Goal: Browse casually

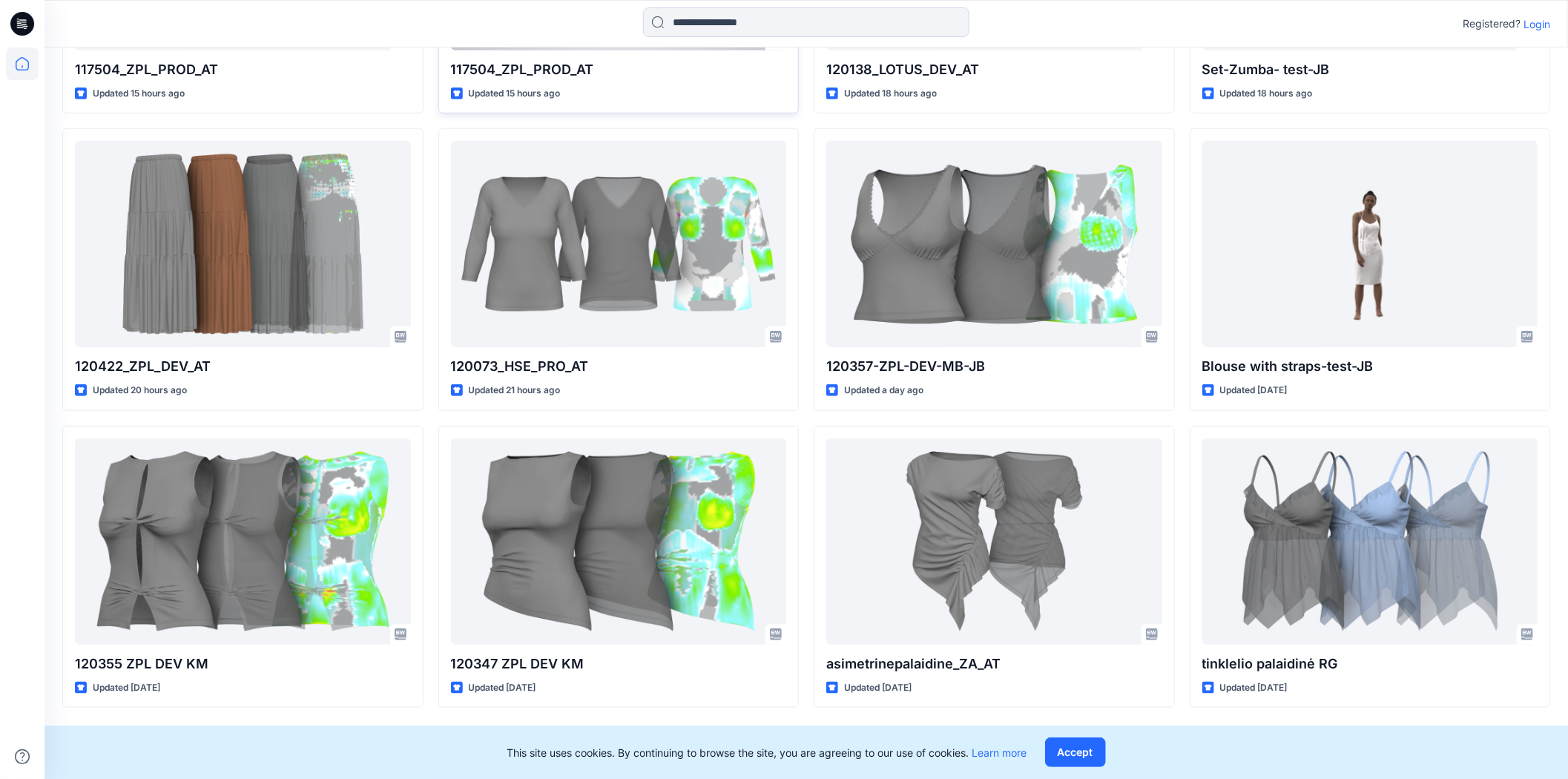
scroll to position [663, 0]
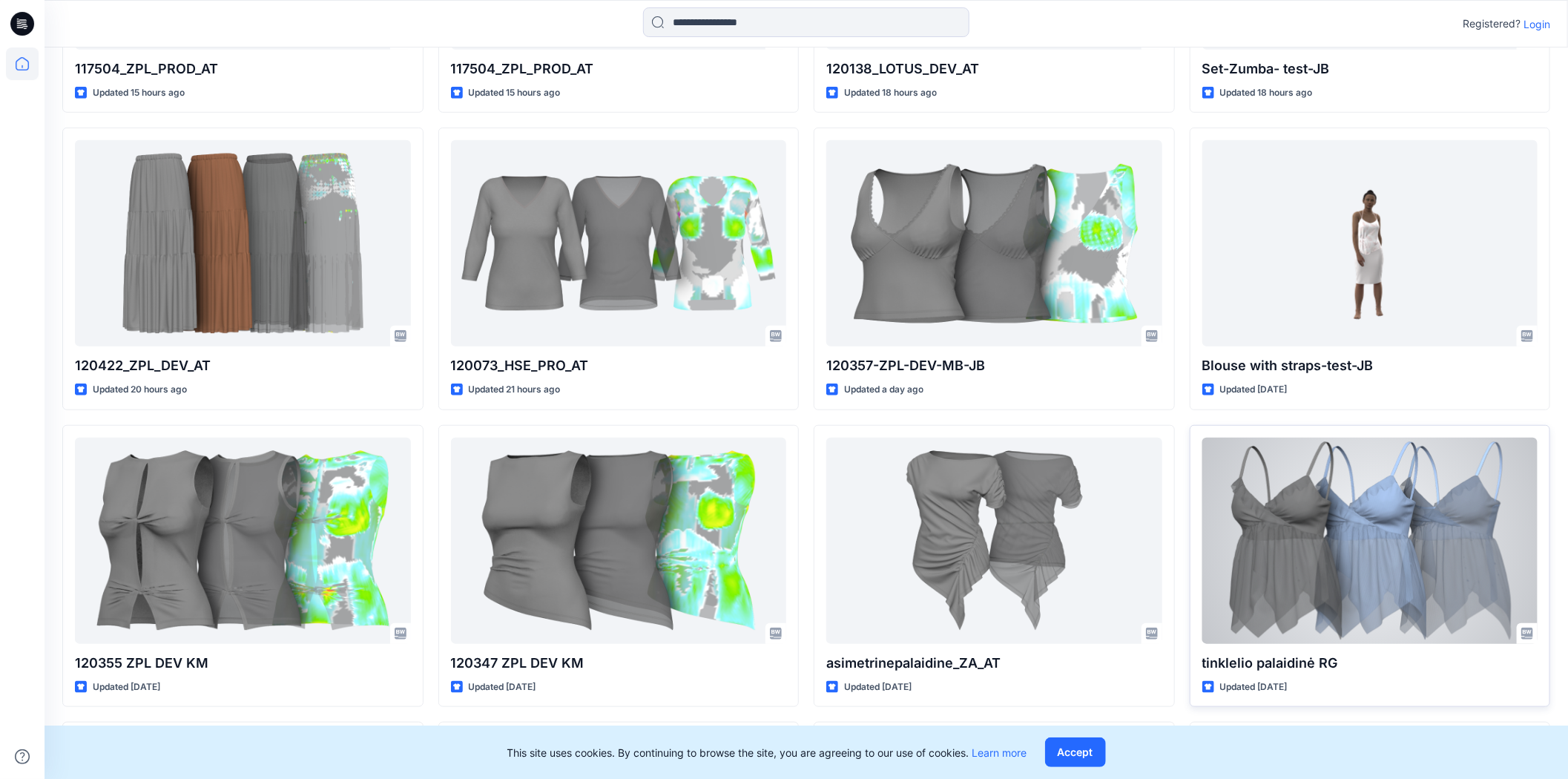
click at [1308, 543] on div at bounding box center [1371, 541] width 336 height 207
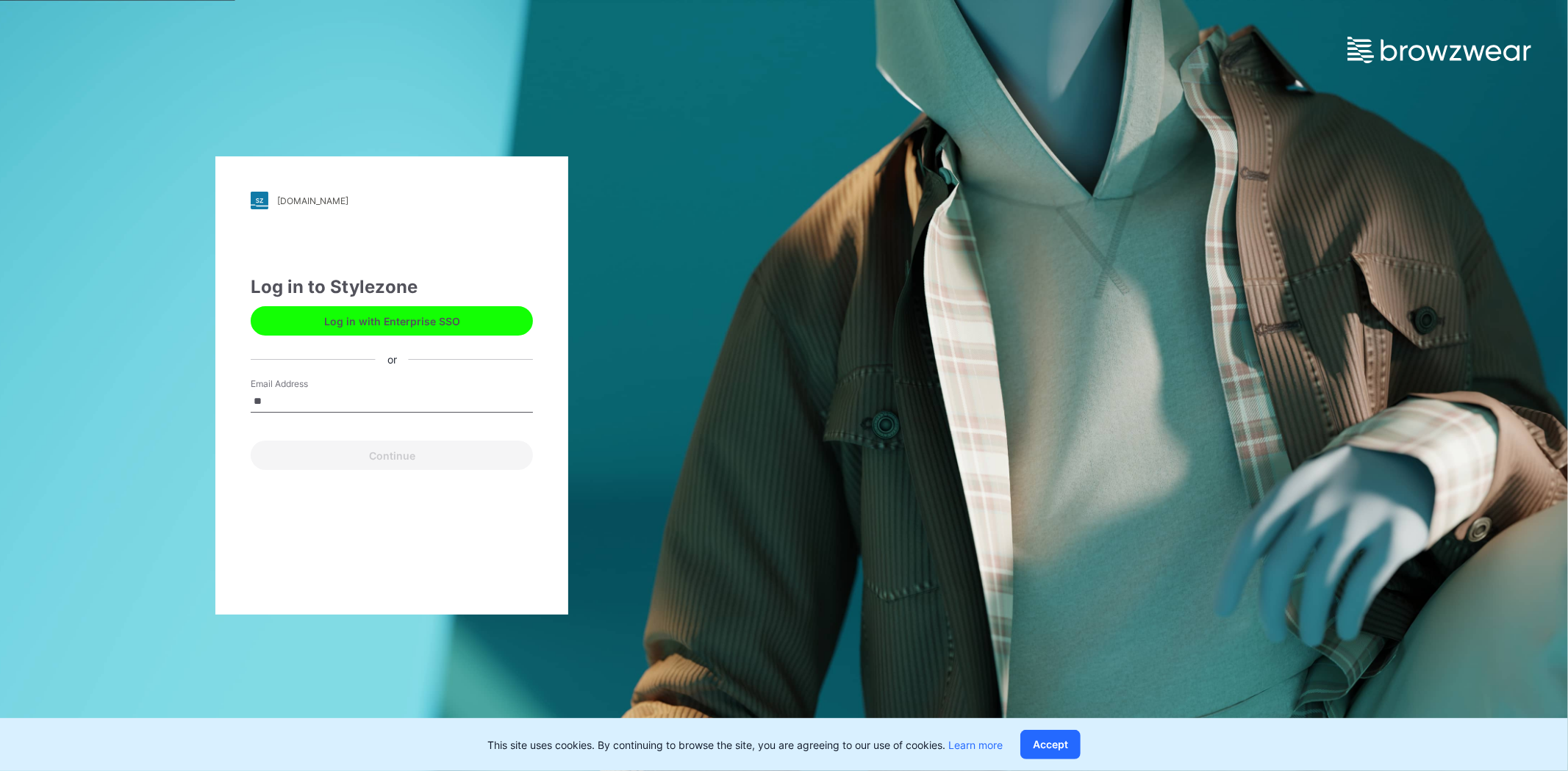
type input "**********"
click at [373, 461] on button "Continue" at bounding box center [392, 455] width 283 height 29
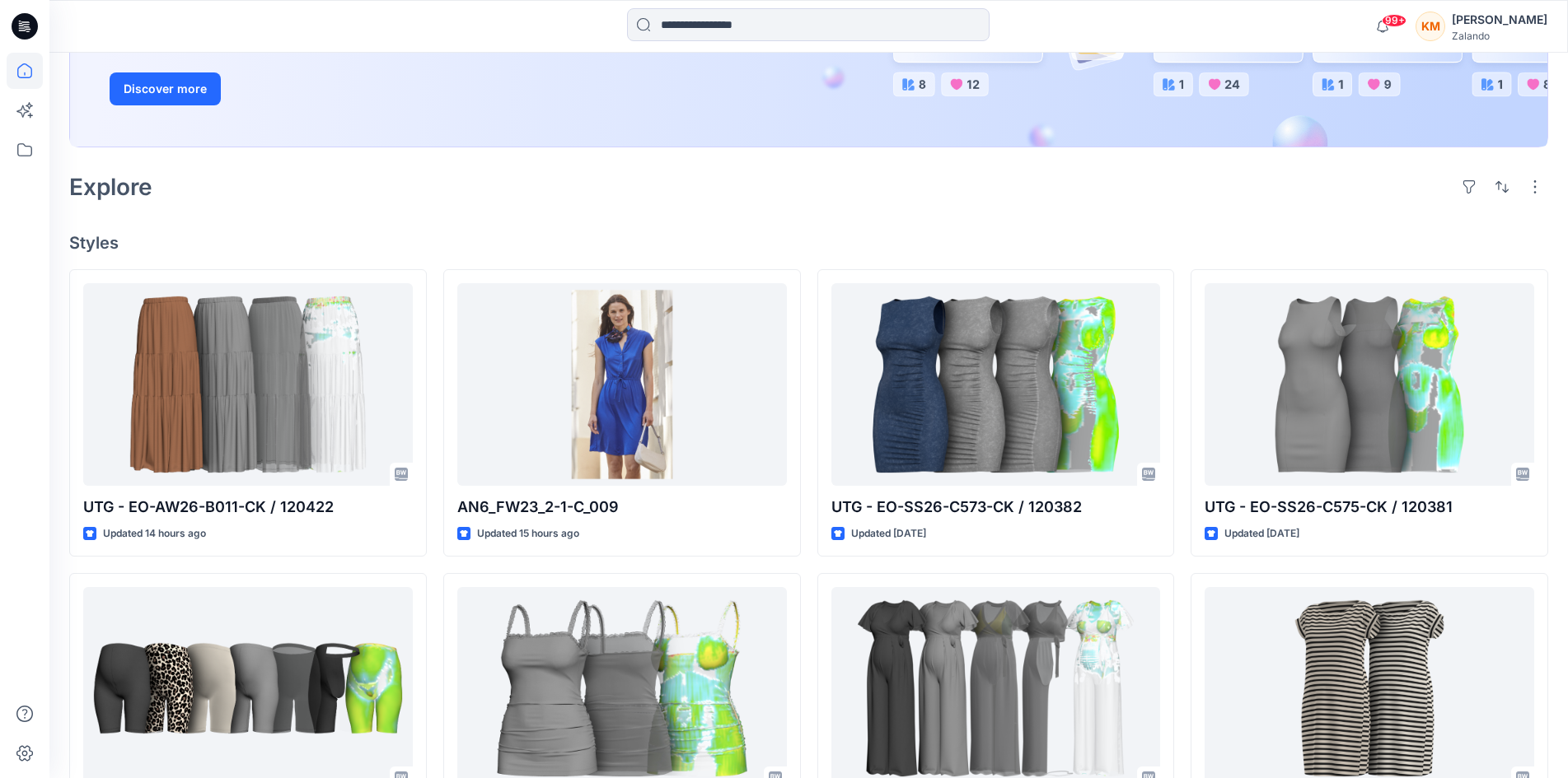
scroll to position [330, 0]
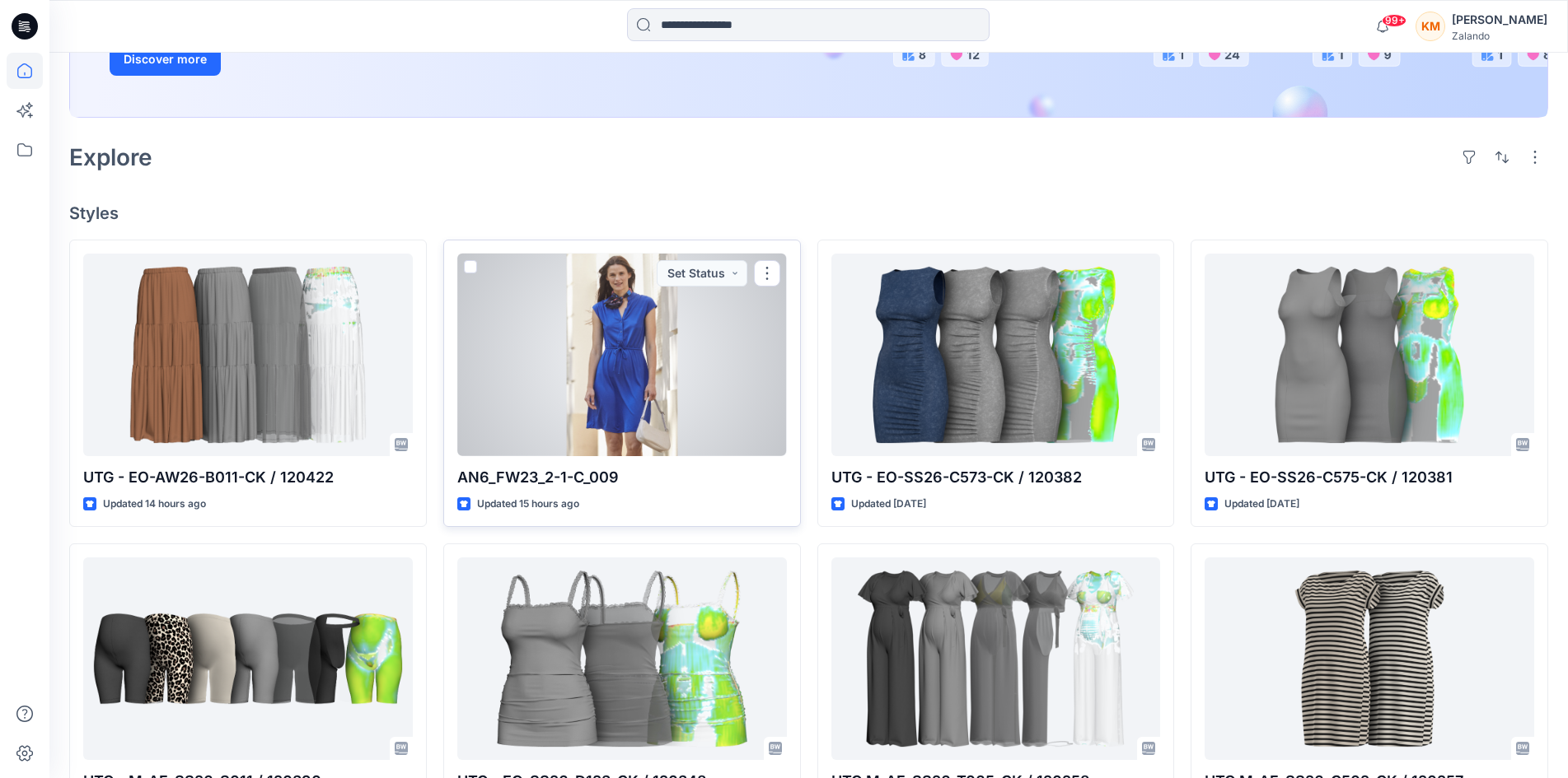
click at [631, 393] on div at bounding box center [622, 354] width 330 height 203
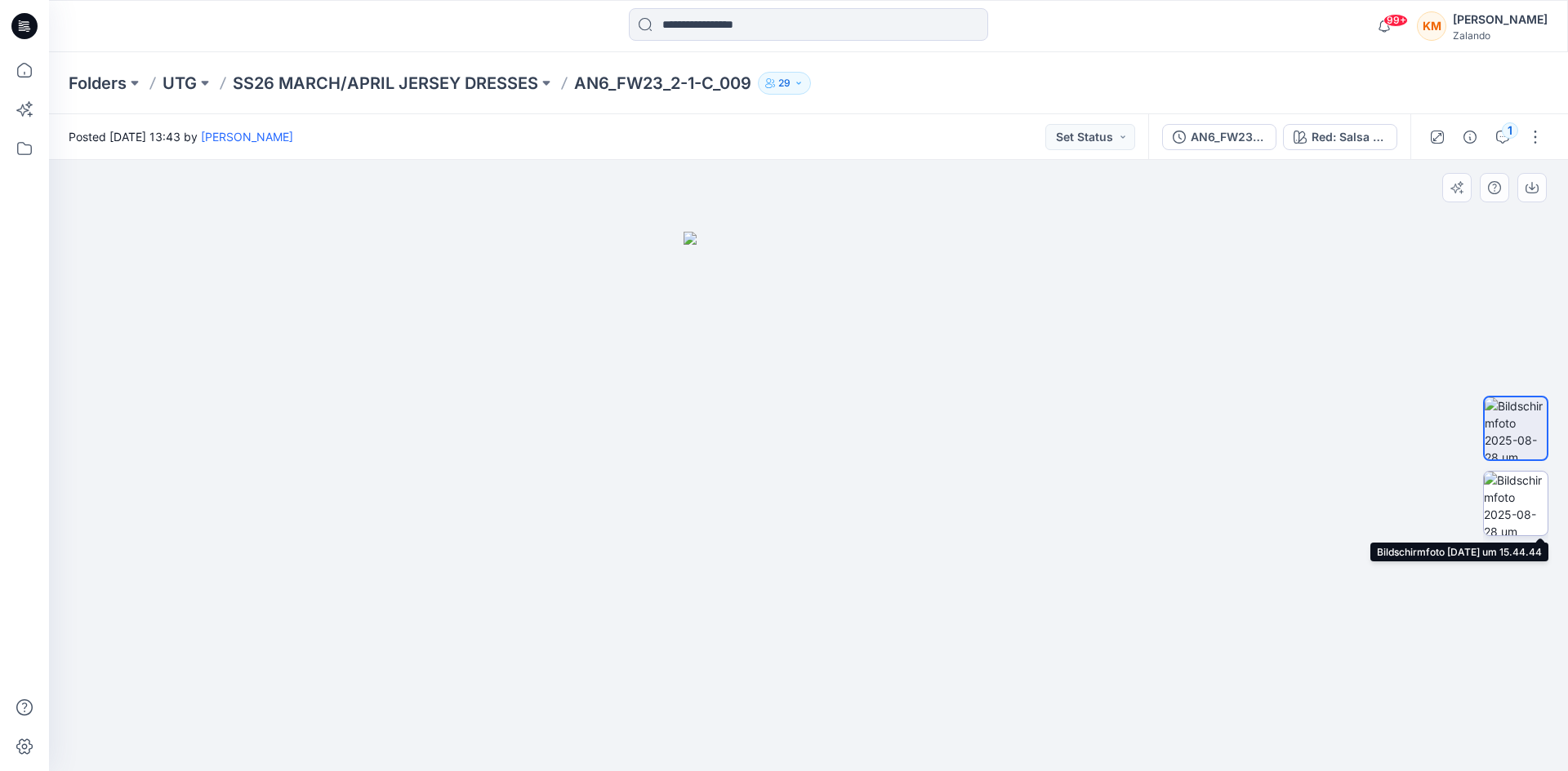
click at [1509, 498] on img at bounding box center [1515, 503] width 64 height 64
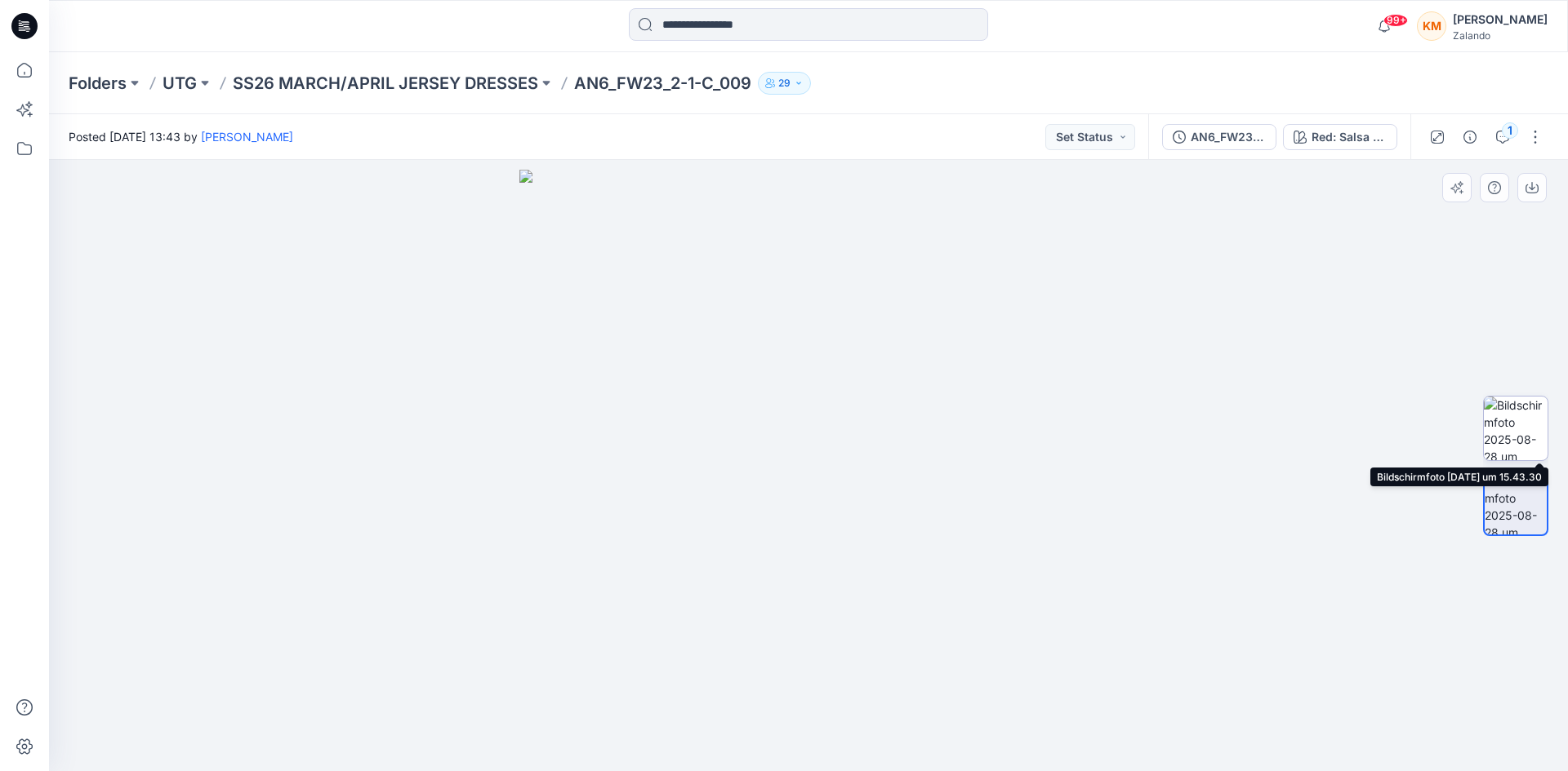
click at [1527, 429] on img at bounding box center [1515, 428] width 64 height 64
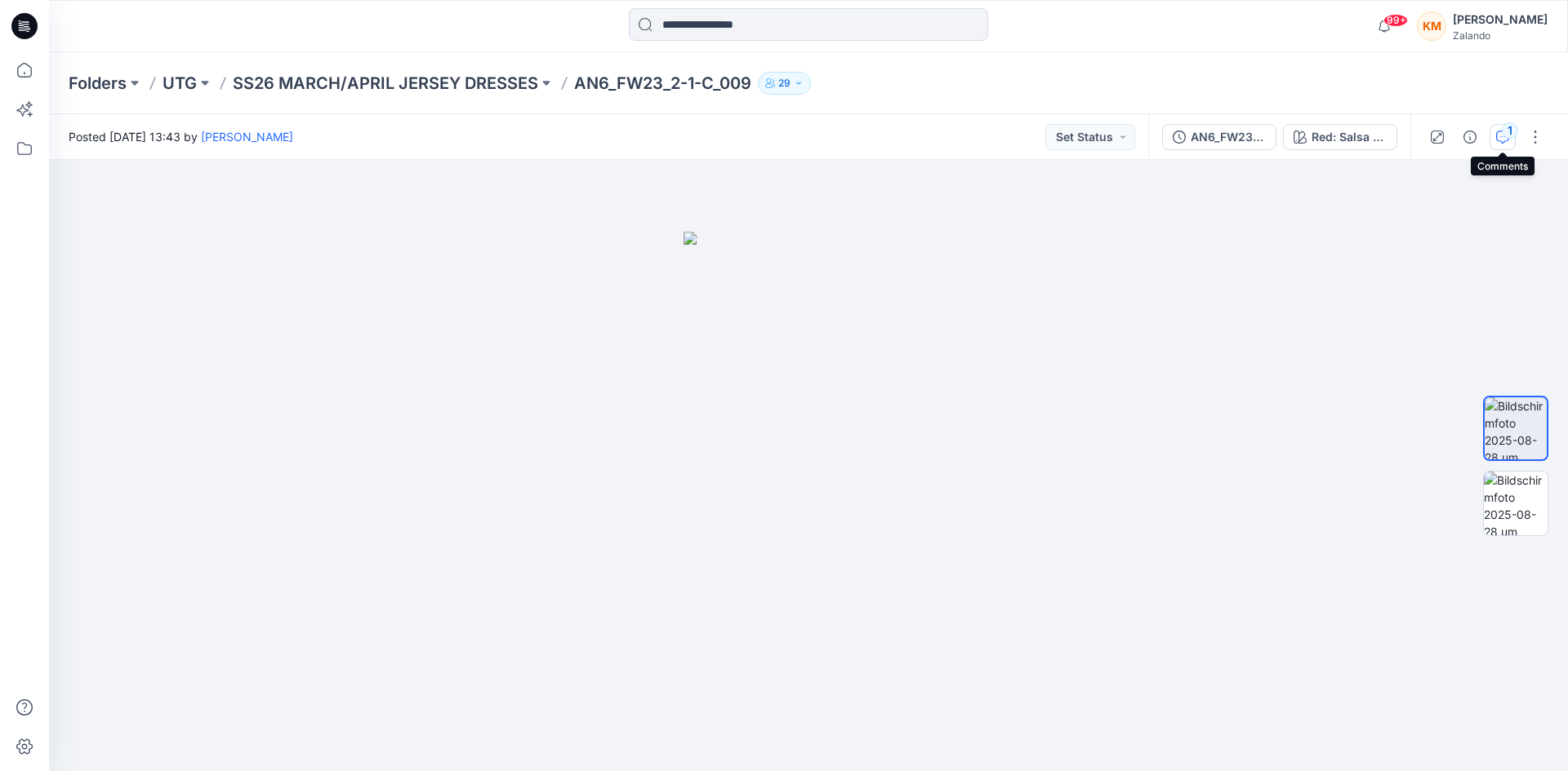
click at [1512, 131] on div "1" at bounding box center [1509, 130] width 16 height 16
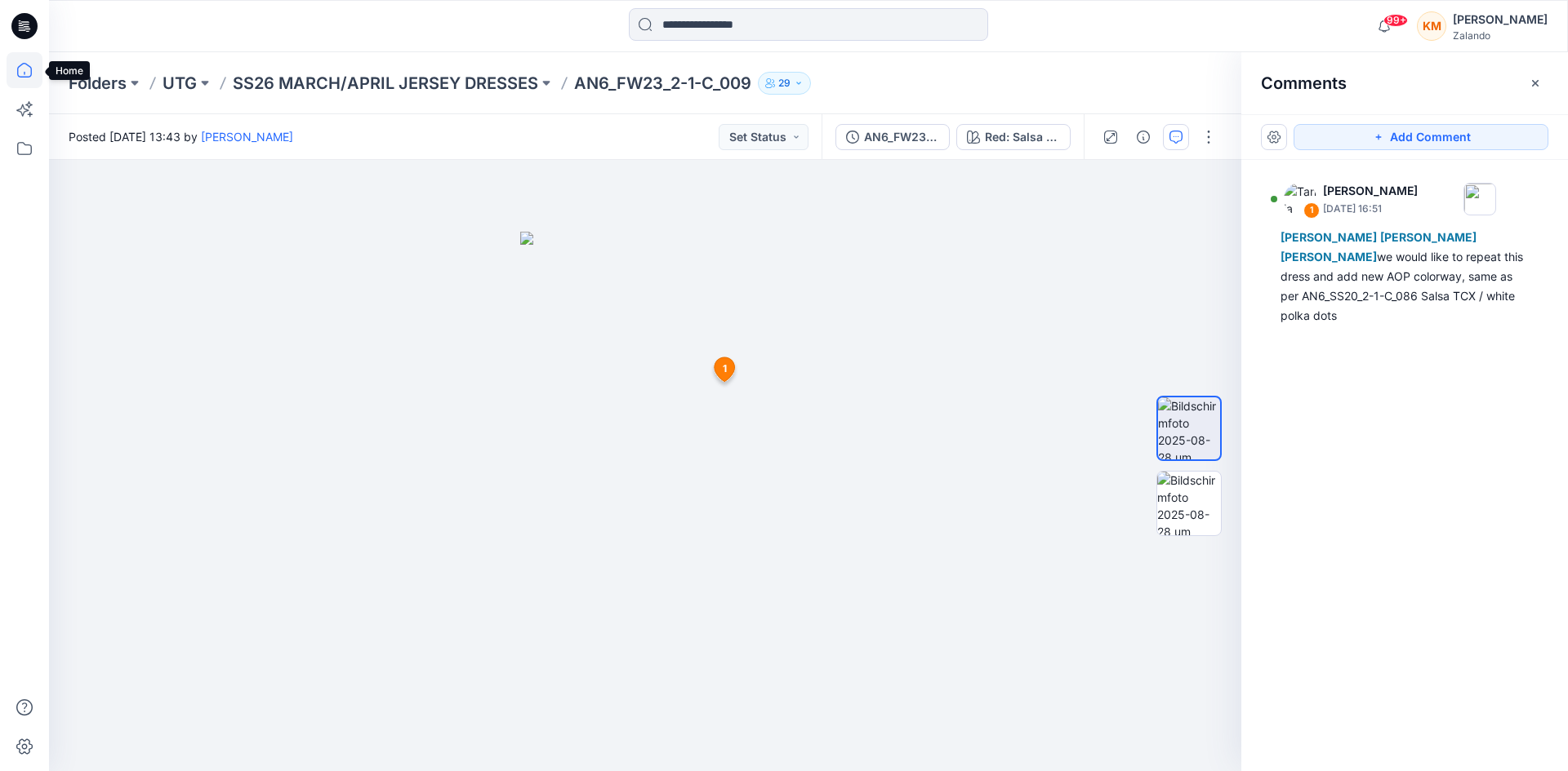
click at [23, 69] on icon at bounding box center [25, 70] width 36 height 36
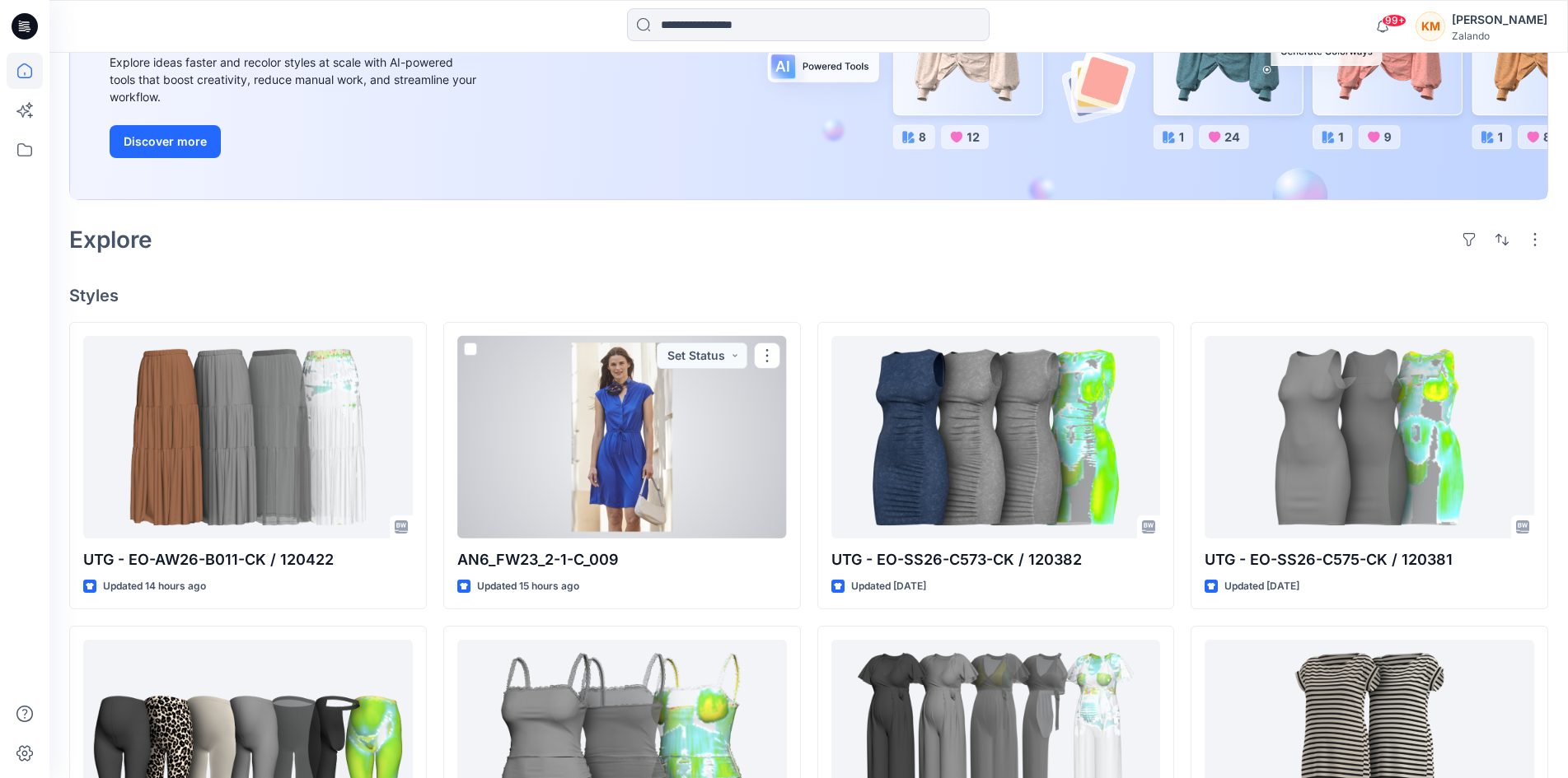
scroll to position [330, 0]
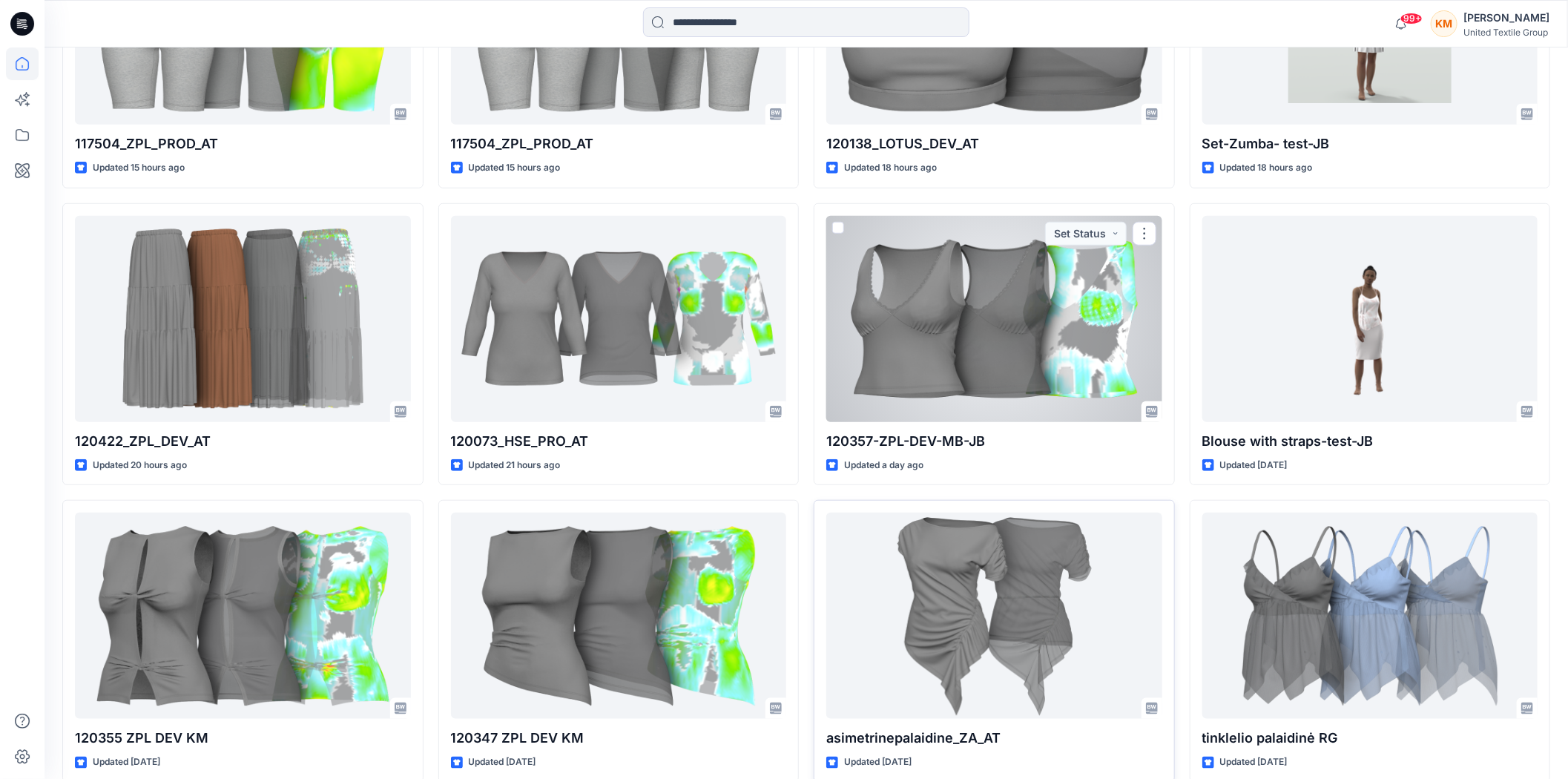
scroll to position [659, 0]
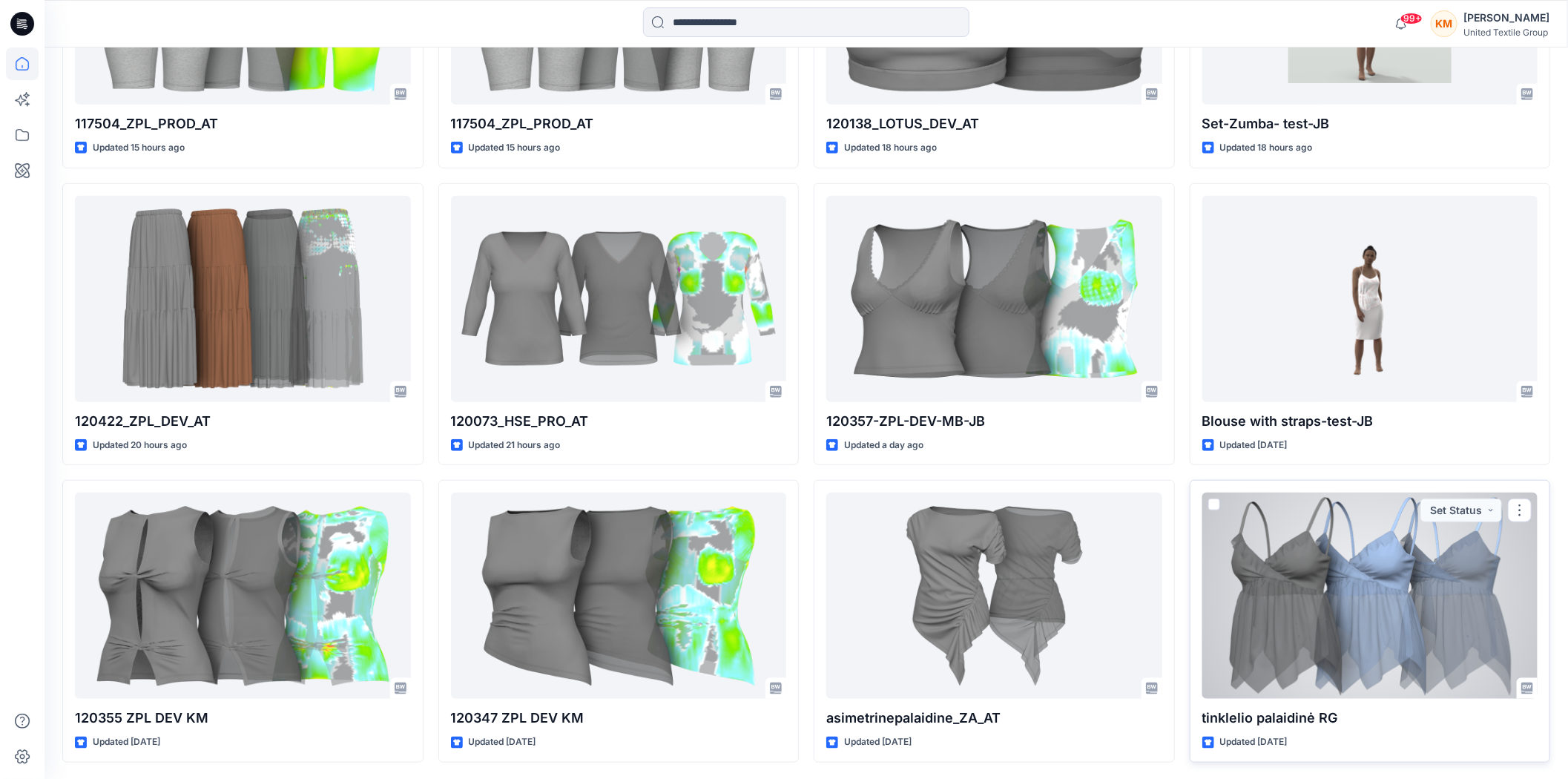
click at [1355, 599] on div at bounding box center [1371, 596] width 336 height 207
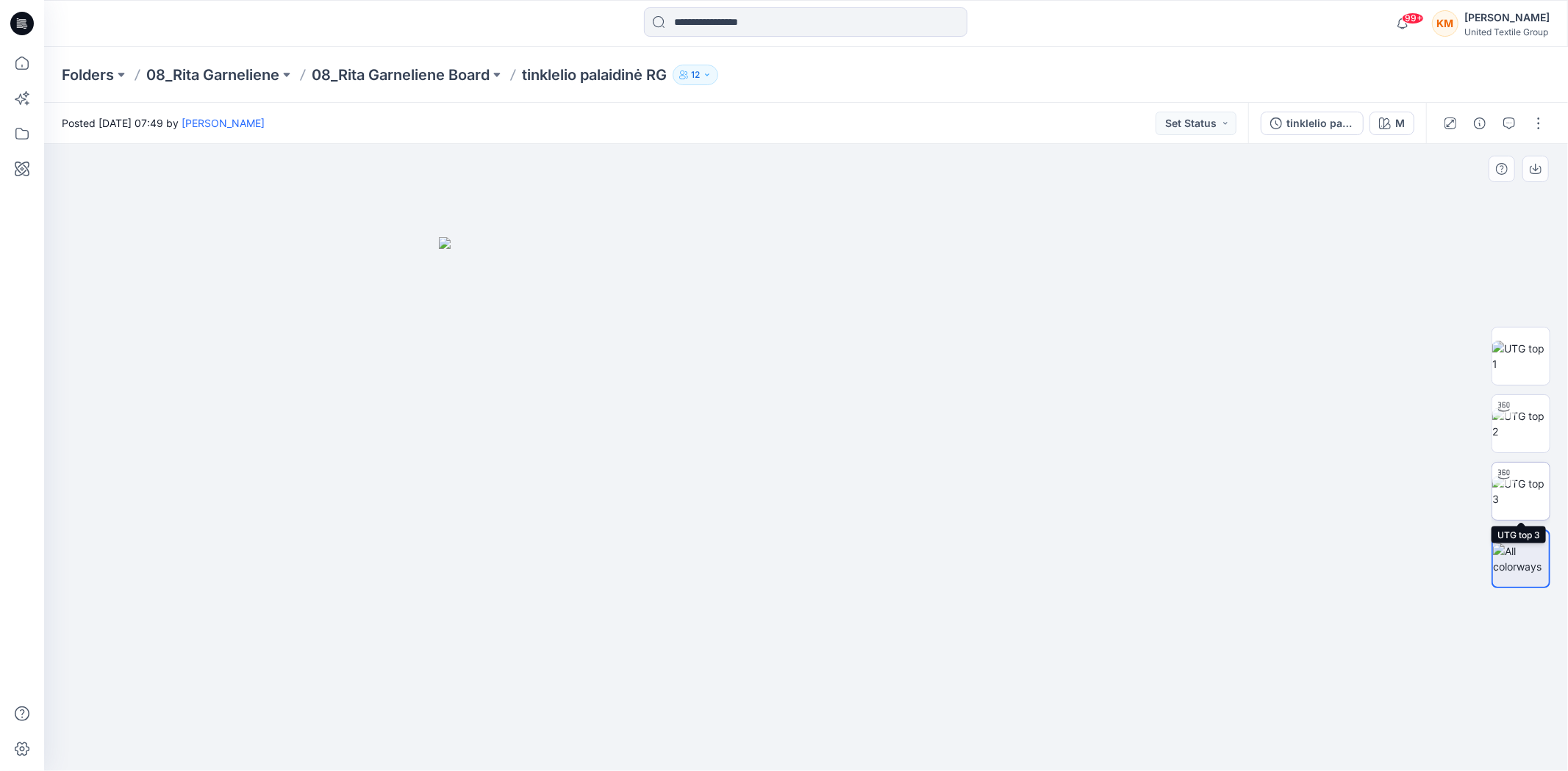
click at [1515, 490] on img at bounding box center [1520, 492] width 57 height 31
drag, startPoint x: 970, startPoint y: 739, endPoint x: 549, endPoint y: 686, distance: 424.3
click at [550, 695] on div at bounding box center [806, 458] width 1524 height 627
click at [19, 67] on icon at bounding box center [22, 63] width 32 height 32
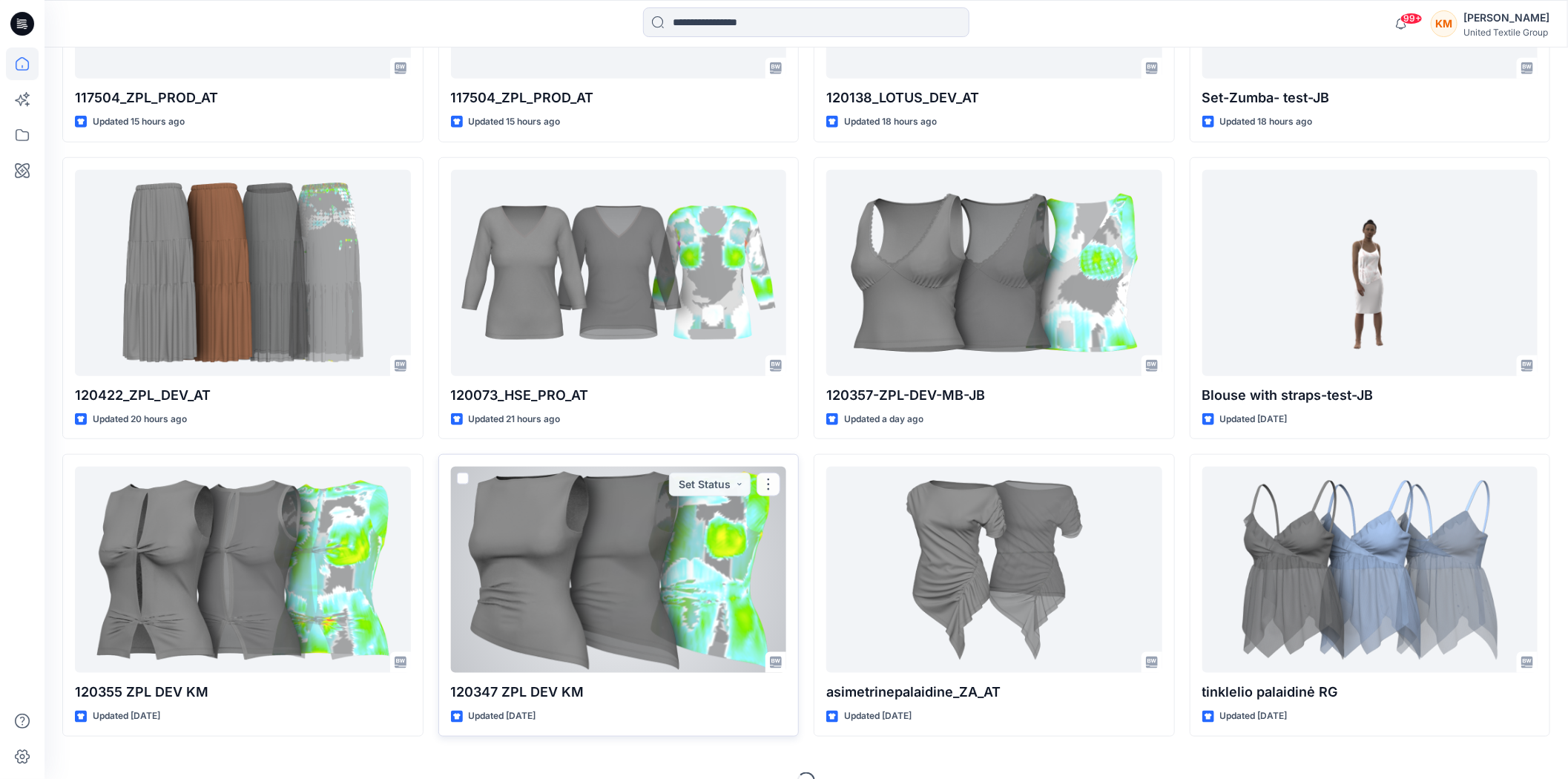
scroll to position [714, 0]
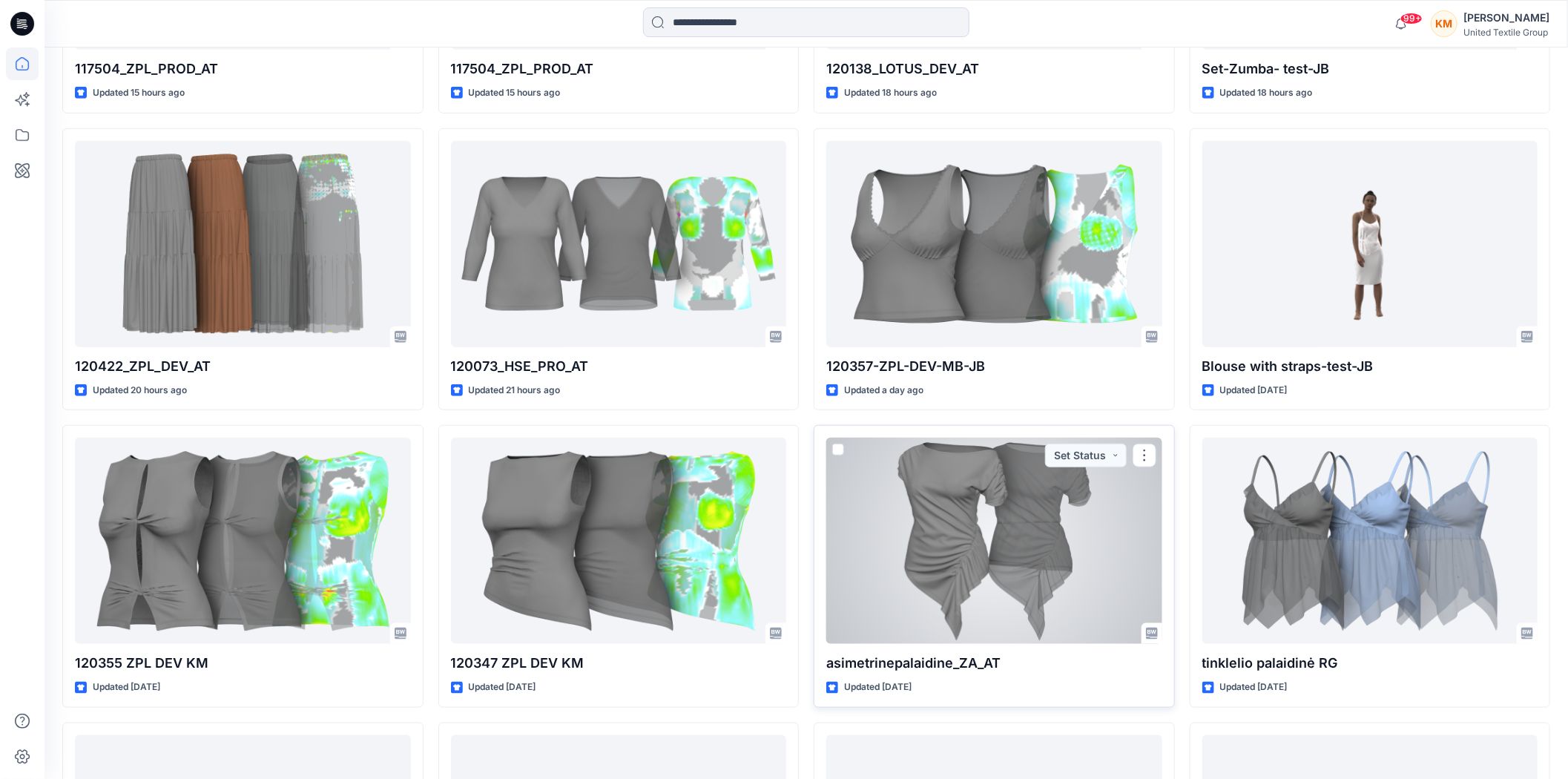
click at [1007, 558] on div at bounding box center [994, 541] width 336 height 207
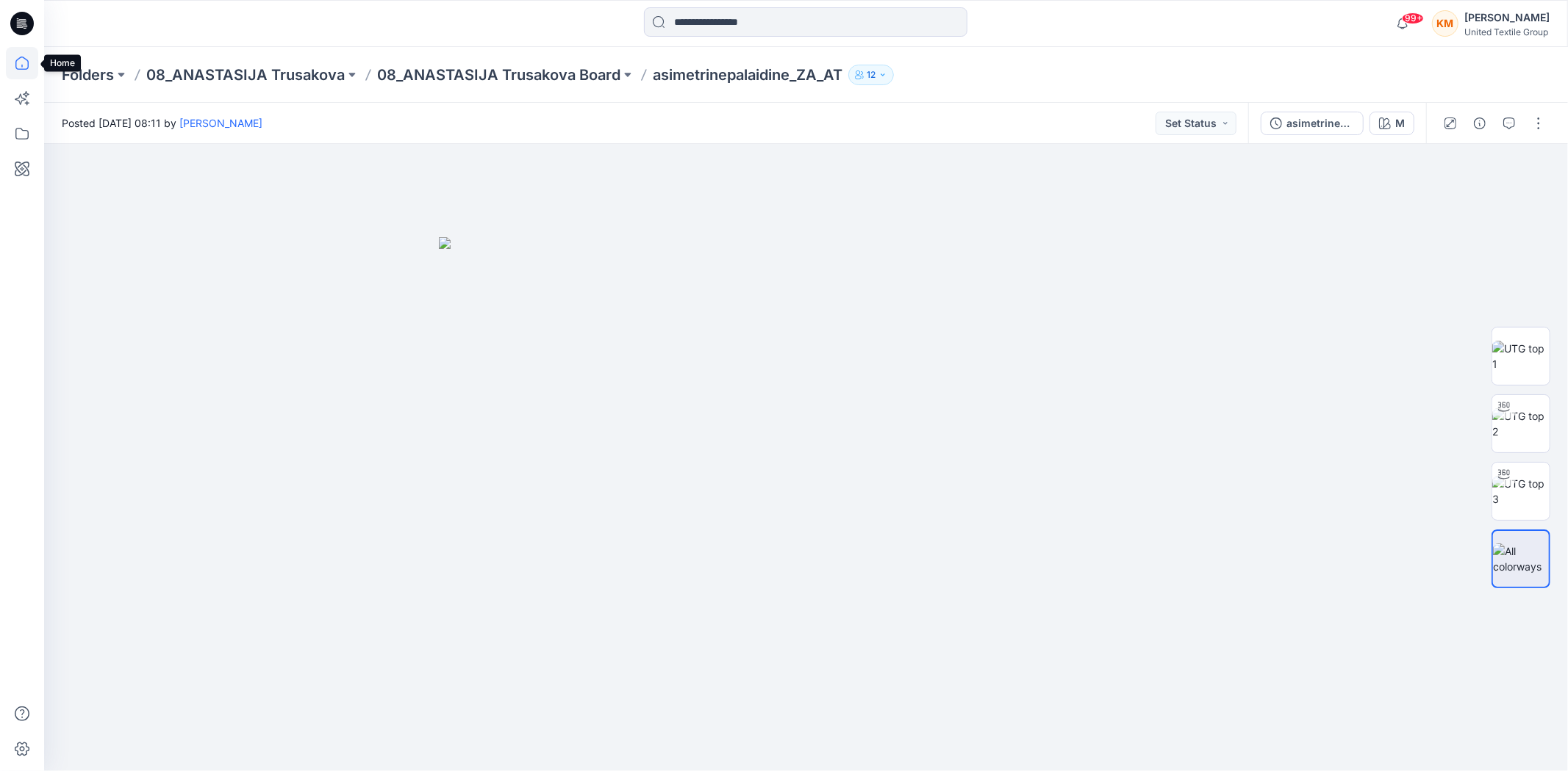
click at [24, 61] on icon at bounding box center [22, 63] width 32 height 32
